Goal: Find specific page/section: Find specific page/section

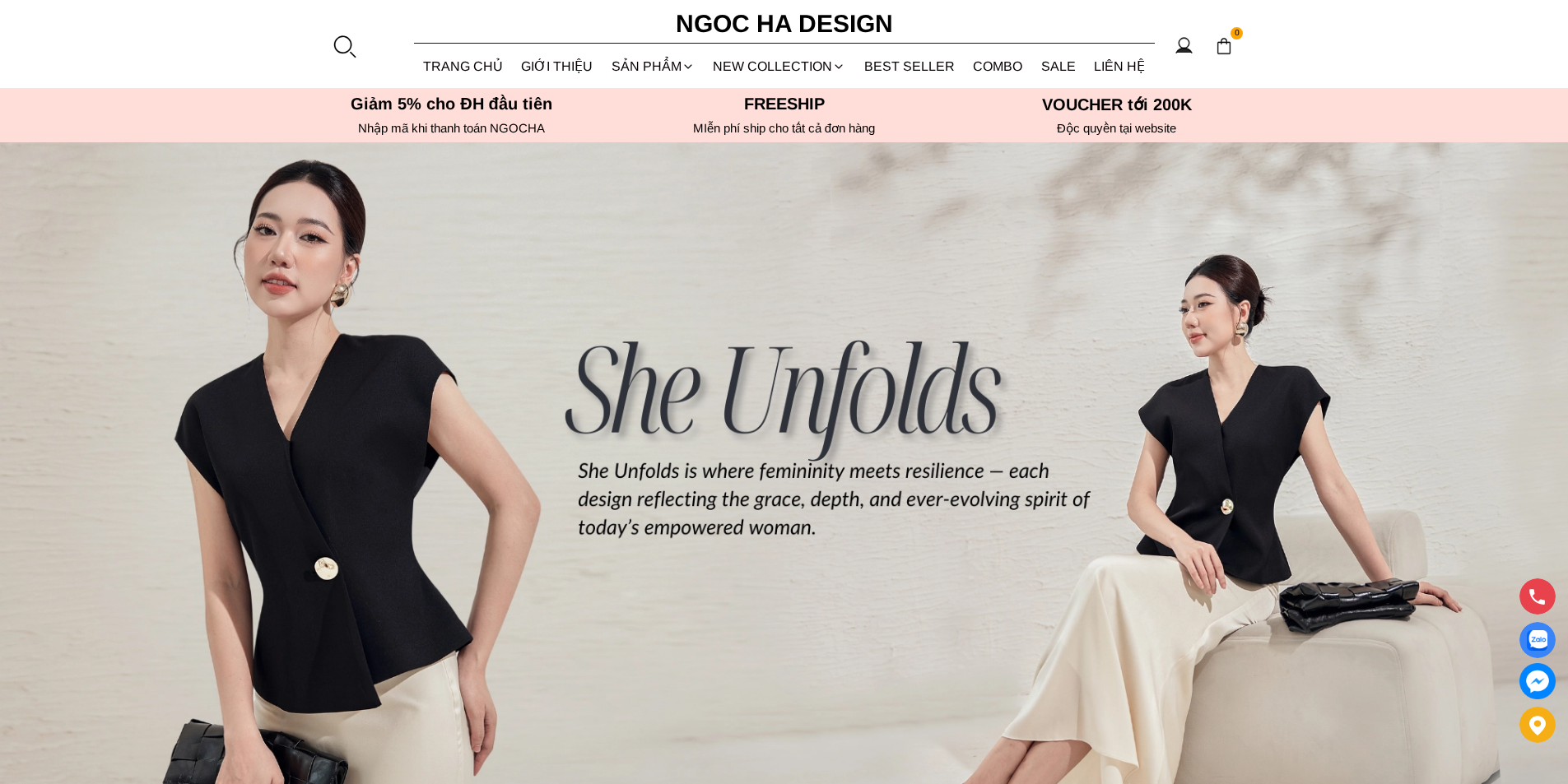
click at [344, 40] on div at bounding box center [344, 46] width 25 height 25
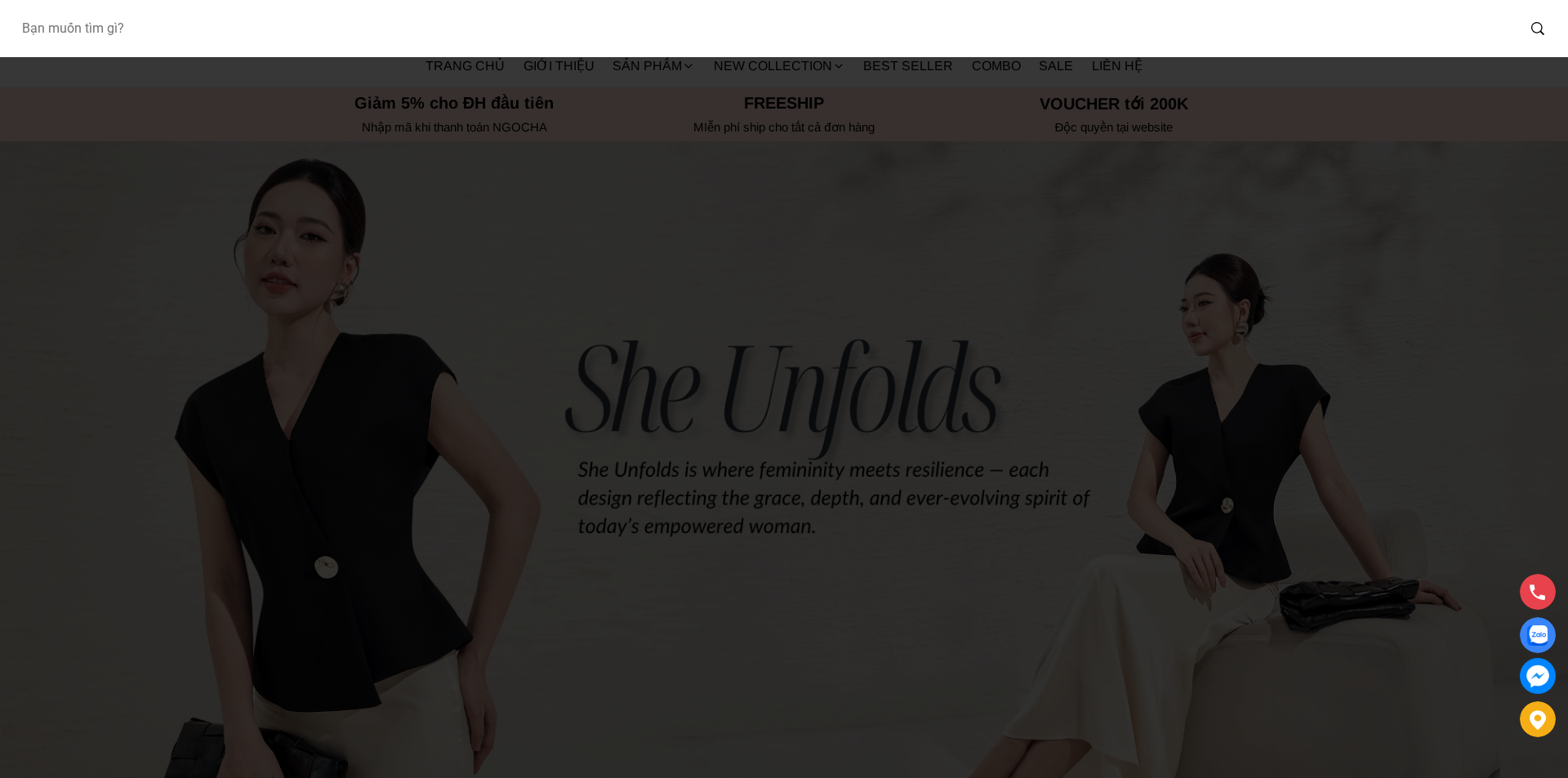
click at [340, 31] on input "Input search Bạn muốn tìm gì?" at bounding box center [761, 28] width 1508 height 38
type input "bj127"
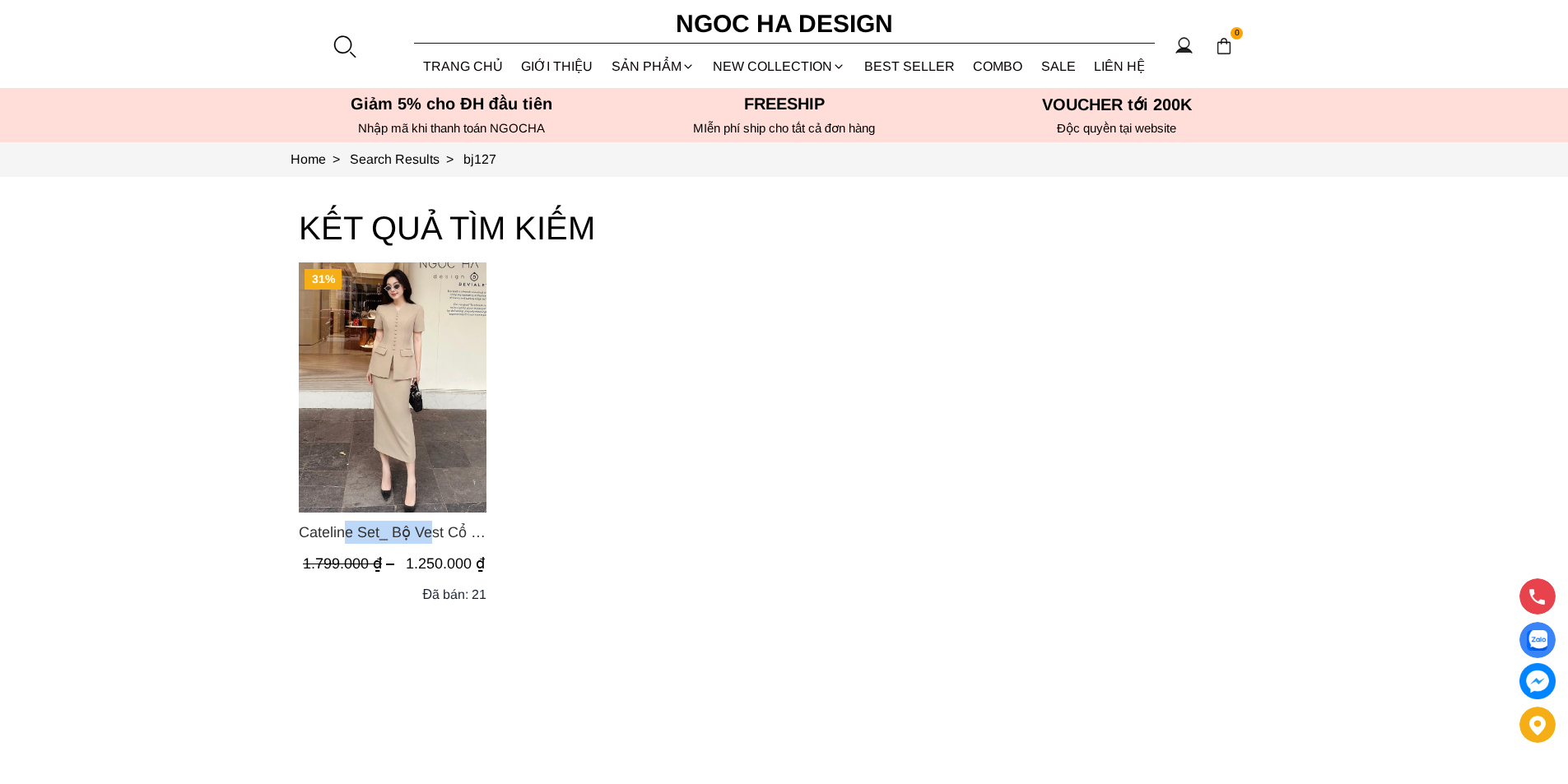
drag, startPoint x: 289, startPoint y: 531, endPoint x: 383, endPoint y: 536, distance: 94.1
click at [383, 536] on section "KẾT QUẢ TÌM KIẾM 31% Cateline Set_ Bộ Vest Cổ V Đính Cúc Nhí Chân Váy Bút Chì B…" at bounding box center [784, 514] width 1568 height 674
copy span "Cateline Set"
